Goal: Task Accomplishment & Management: Complete application form

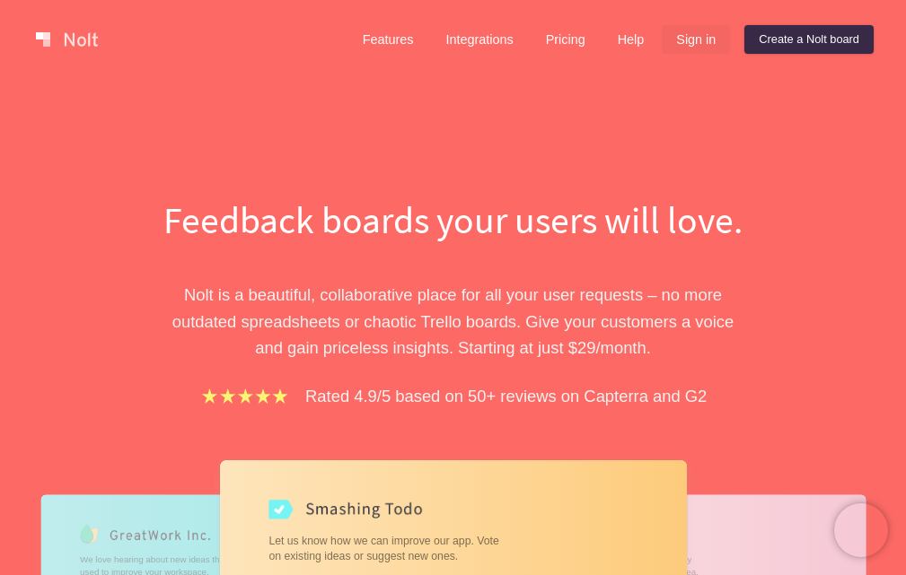
click at [700, 48] on link "Sign in" at bounding box center [696, 39] width 68 height 29
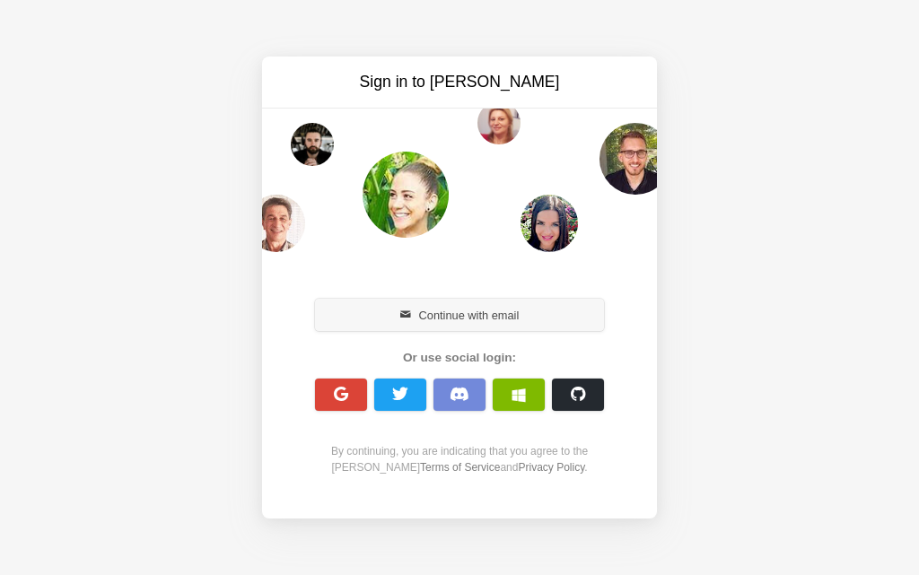
click at [434, 315] on button "Continue with email" at bounding box center [459, 315] width 289 height 32
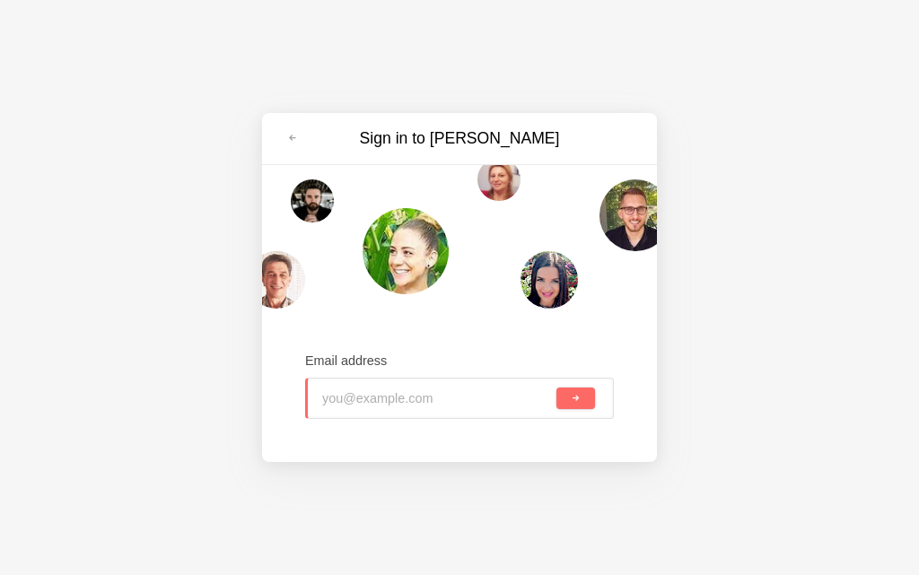
type input "reo89492@toaik.com"
click at [571, 401] on span "submit" at bounding box center [576, 399] width 10 height 10
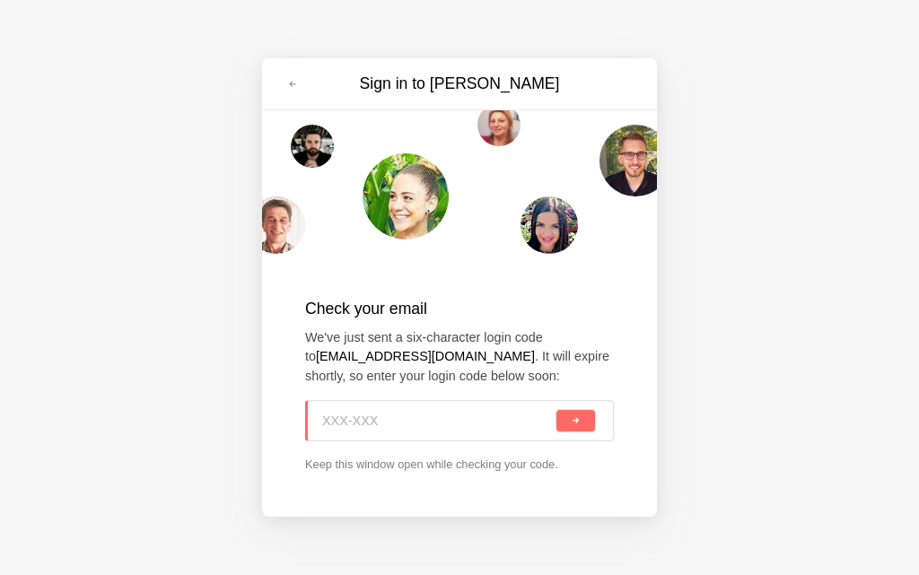
paste input "2BN-0AC"
type input "2BN-0AC"
click at [573, 425] on span "submit" at bounding box center [576, 421] width 10 height 10
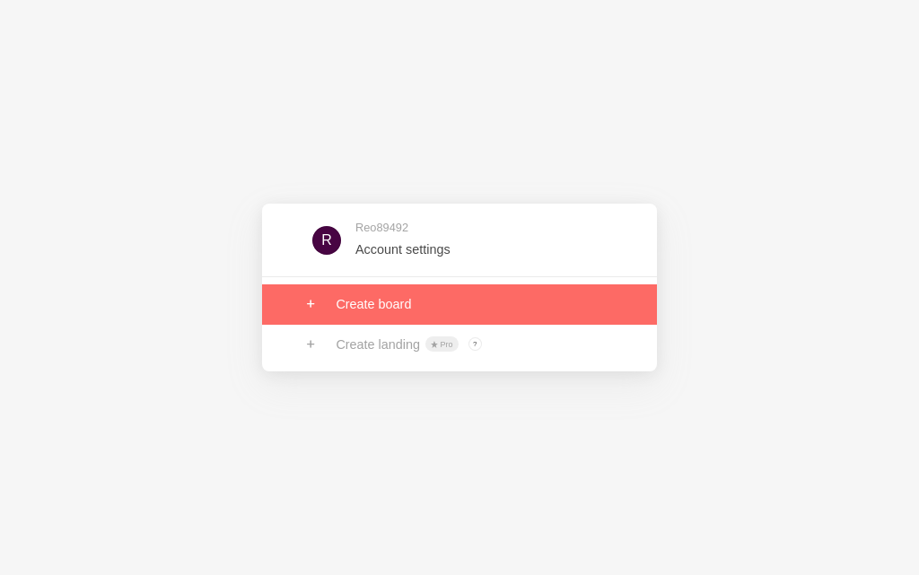
click at [347, 319] on link at bounding box center [459, 304] width 395 height 39
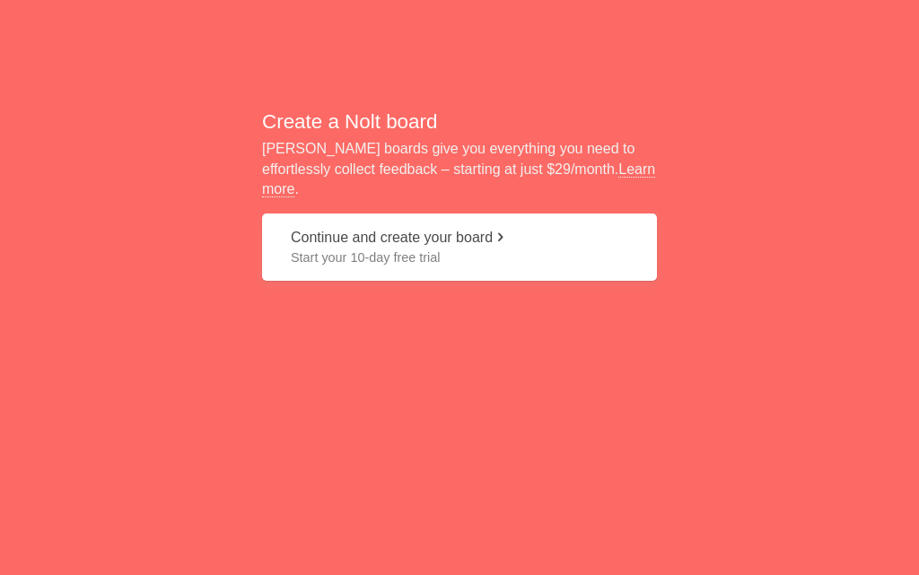
click at [360, 223] on button "Continue and create your board Start your 10-day free trial" at bounding box center [459, 247] width 395 height 67
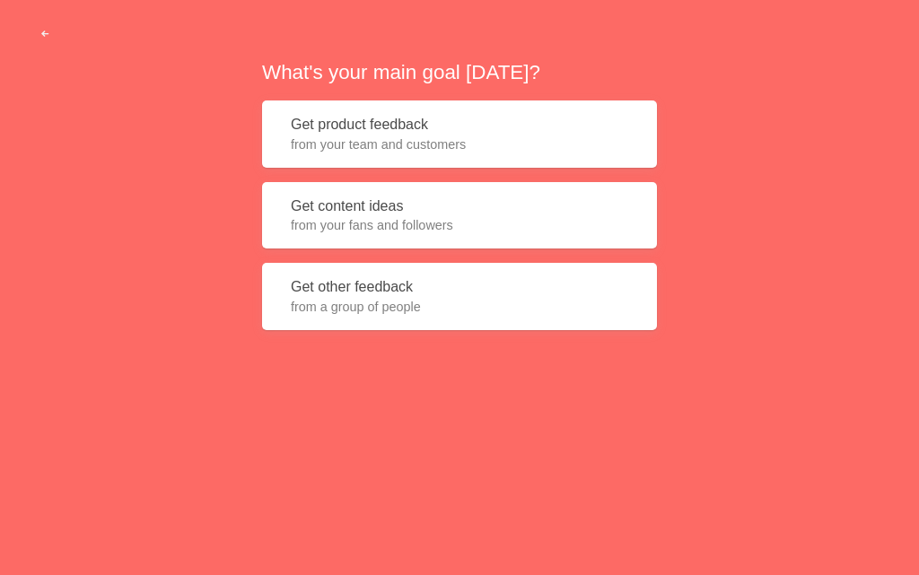
click at [346, 196] on button "Get content ideas from your fans and followers" at bounding box center [459, 215] width 395 height 67
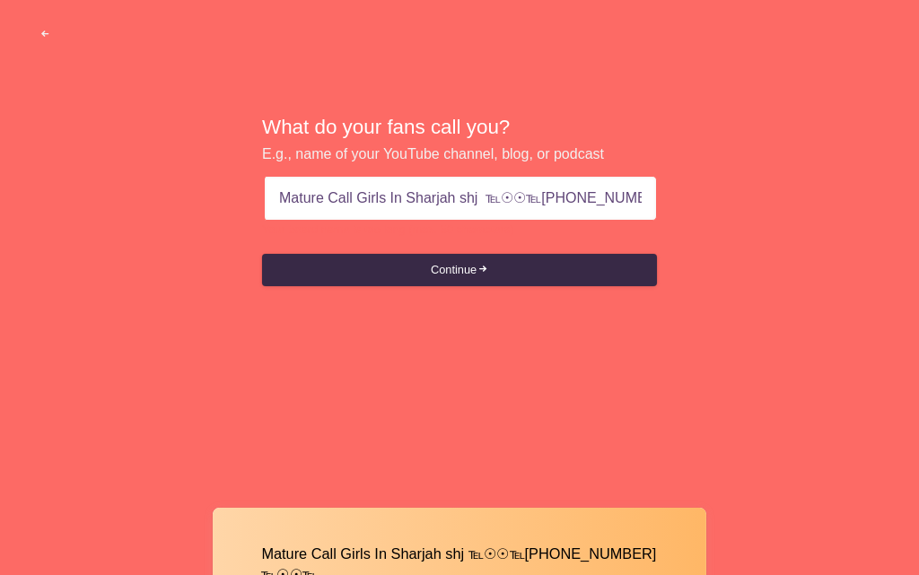
click at [435, 250] on form "Mature Call Girls In Sharjah shj ℡☉☉℡[PHONE_NUMBER] ℡☉☉℡ Your board name is too…" at bounding box center [459, 231] width 395 height 110
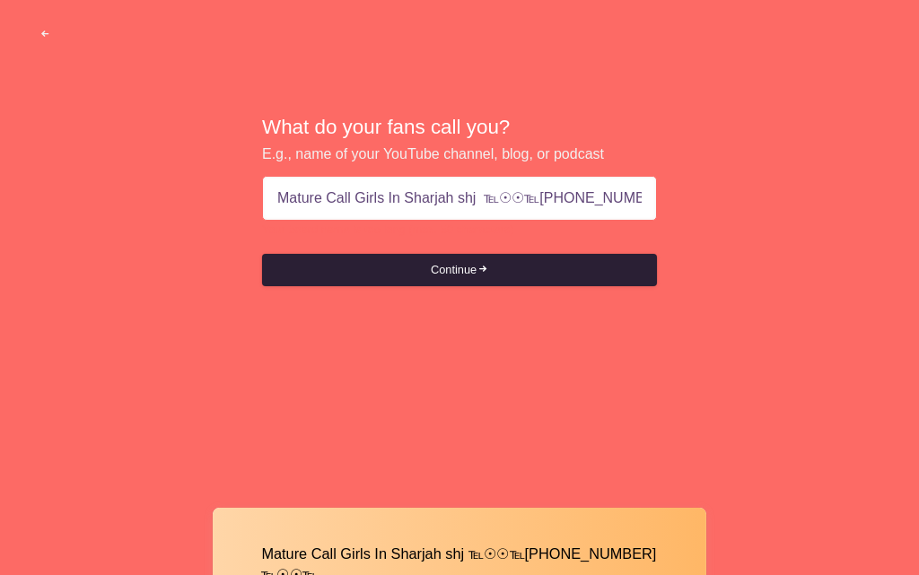
click at [443, 273] on button "Continue" at bounding box center [459, 270] width 395 height 32
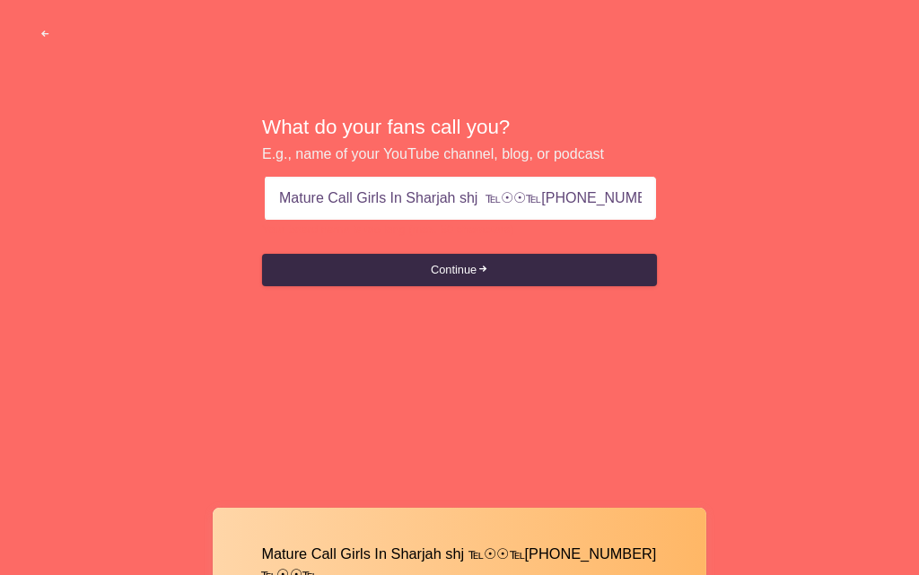
click at [500, 199] on input "Mature Call Girls In Sharjah shj ℡☉☉℡[PHONE_NUMBER] ℡☉☉℡" at bounding box center [460, 198] width 363 height 43
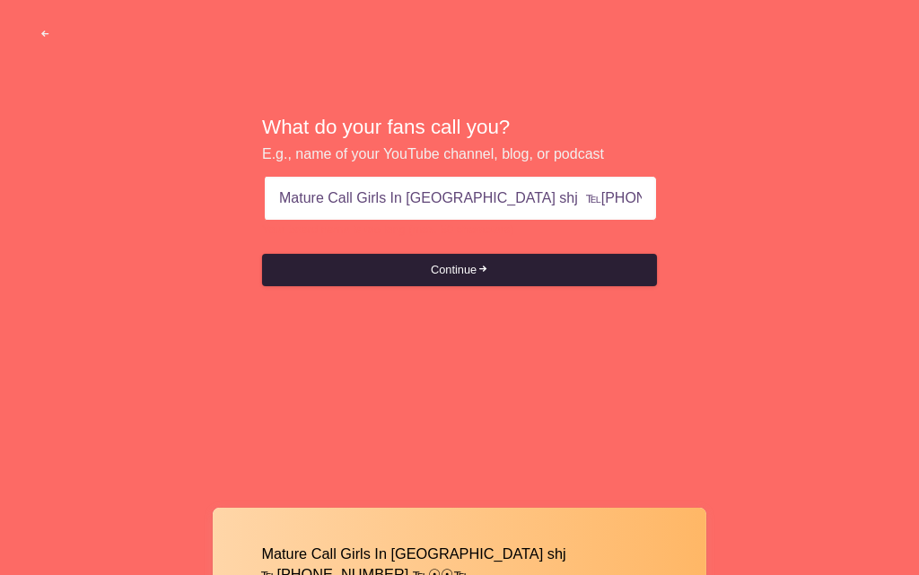
click at [456, 275] on button "Continue" at bounding box center [459, 270] width 395 height 32
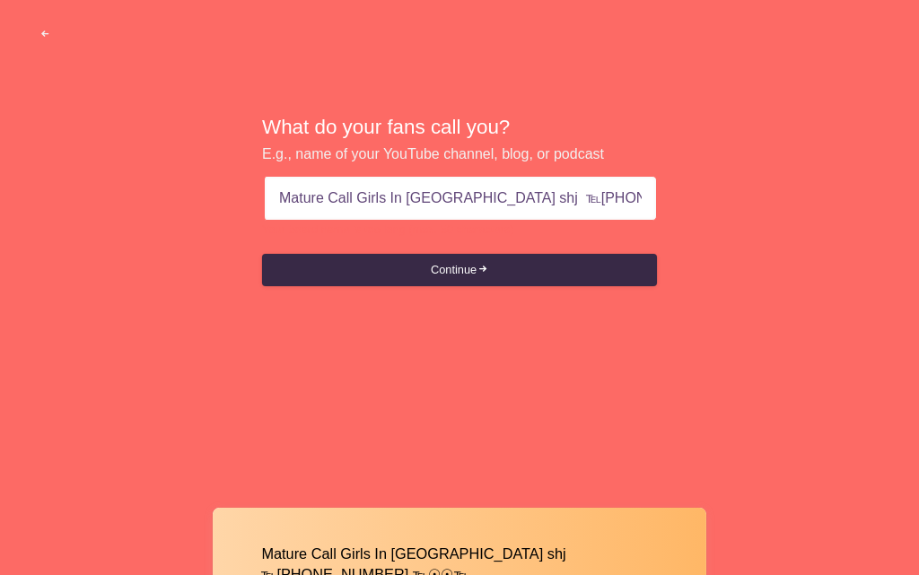
click at [476, 197] on input "Mature Call Girls In [GEOGRAPHIC_DATA] shj ℡[PHONE_NUMBER] ℡☉☉℡" at bounding box center [460, 198] width 363 height 43
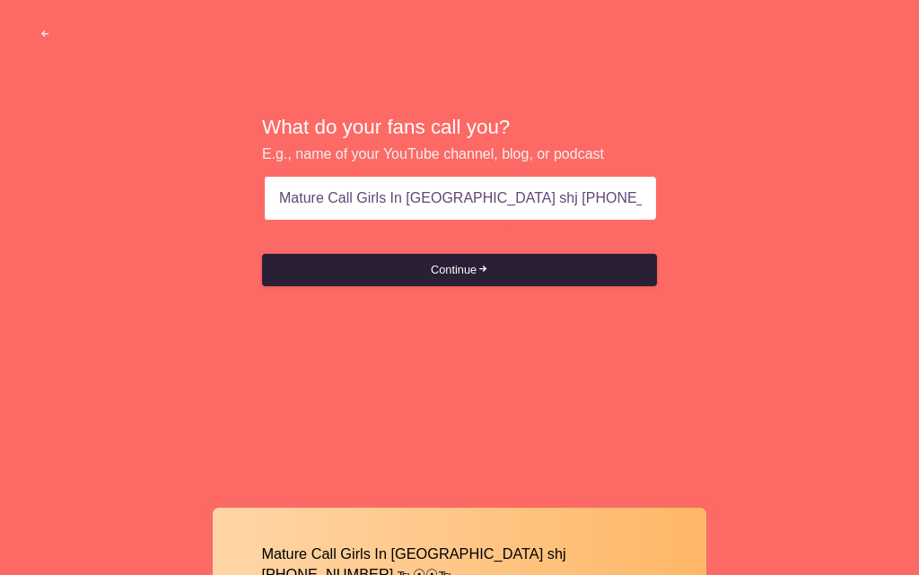
click at [488, 267] on span "submit" at bounding box center [483, 270] width 12 height 12
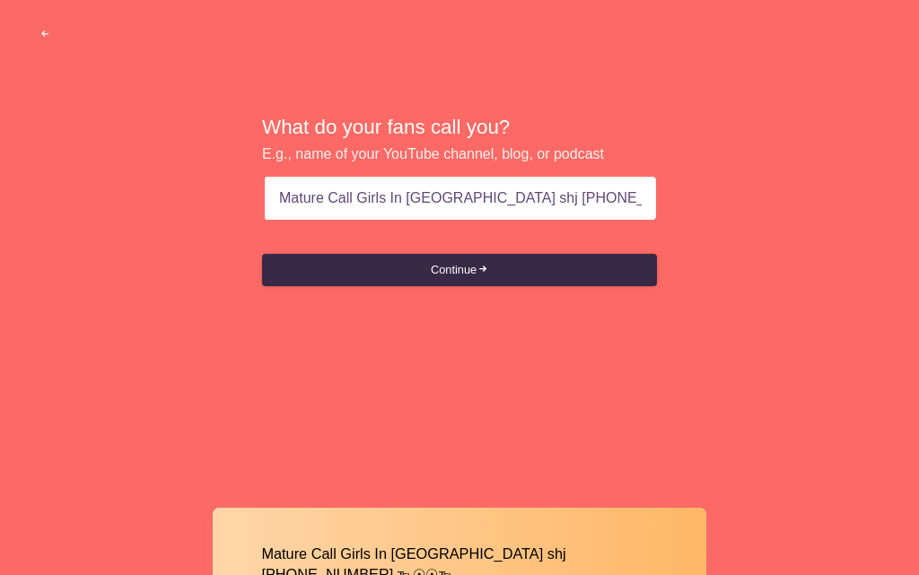
click at [604, 206] on input "Mature Call Girls In [GEOGRAPHIC_DATA] shj [PHONE_NUMBER] ℡☉☉℡" at bounding box center [460, 198] width 363 height 43
type input "Mature Call Girls In [GEOGRAPHIC_DATA] shj [PHONE_NUMBER] ℡"
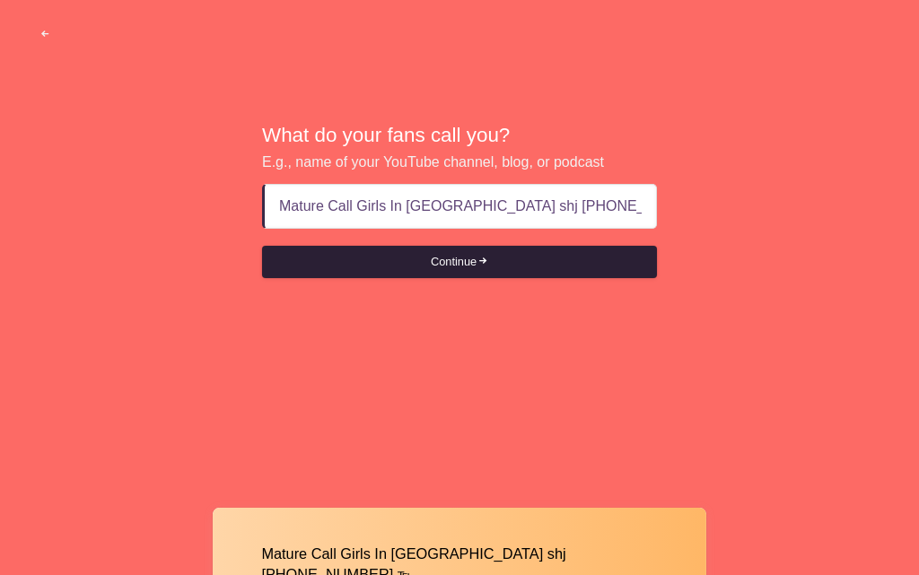
click at [457, 272] on button "Continue" at bounding box center [459, 262] width 395 height 32
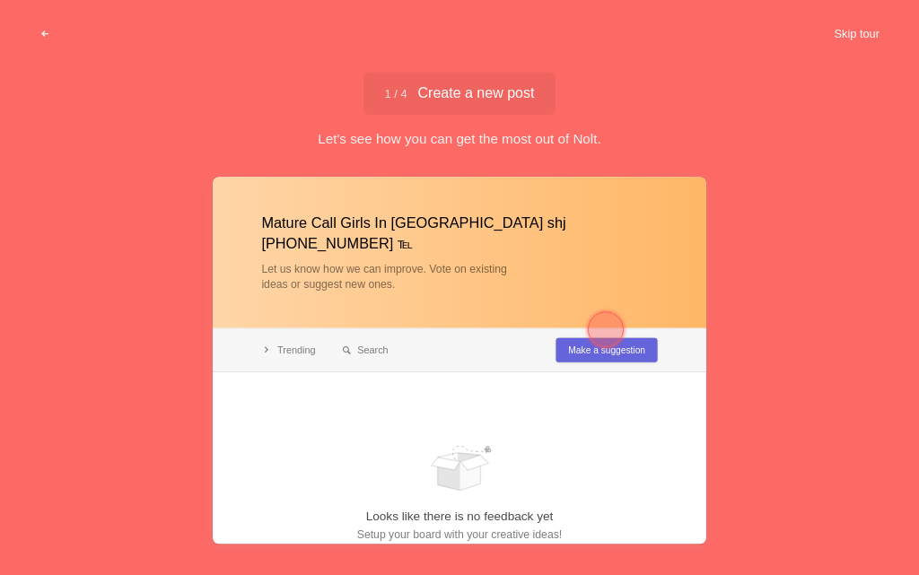
click at [853, 35] on button "Skip tour" at bounding box center [856, 34] width 89 height 32
